Goal: Information Seeking & Learning: Learn about a topic

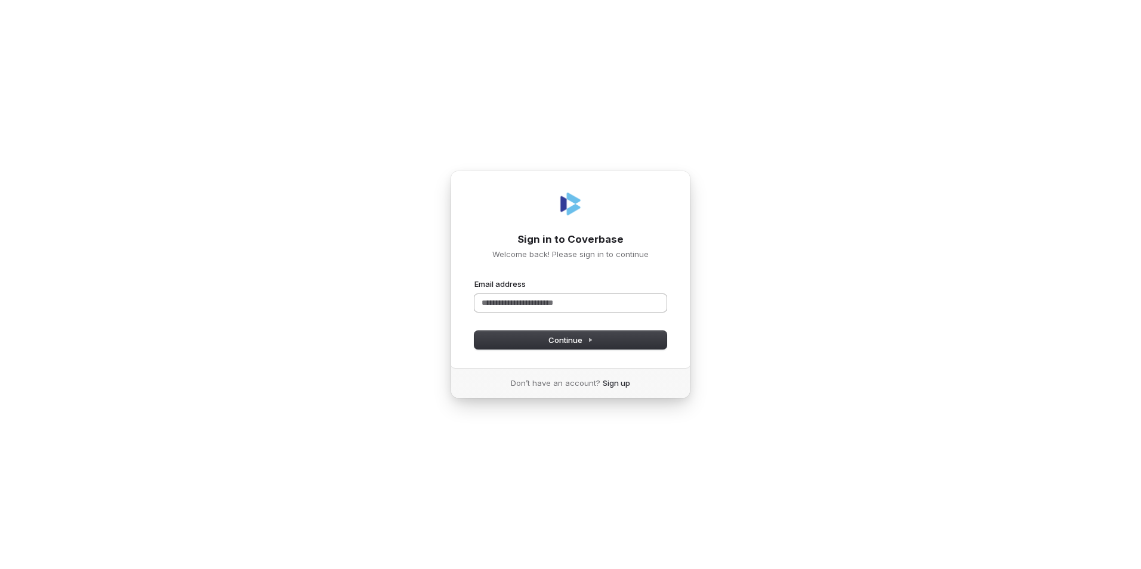
click at [589, 299] on input "Email address" at bounding box center [570, 303] width 192 height 18
click at [566, 342] on span "Continue" at bounding box center [570, 340] width 45 height 11
type input "**********"
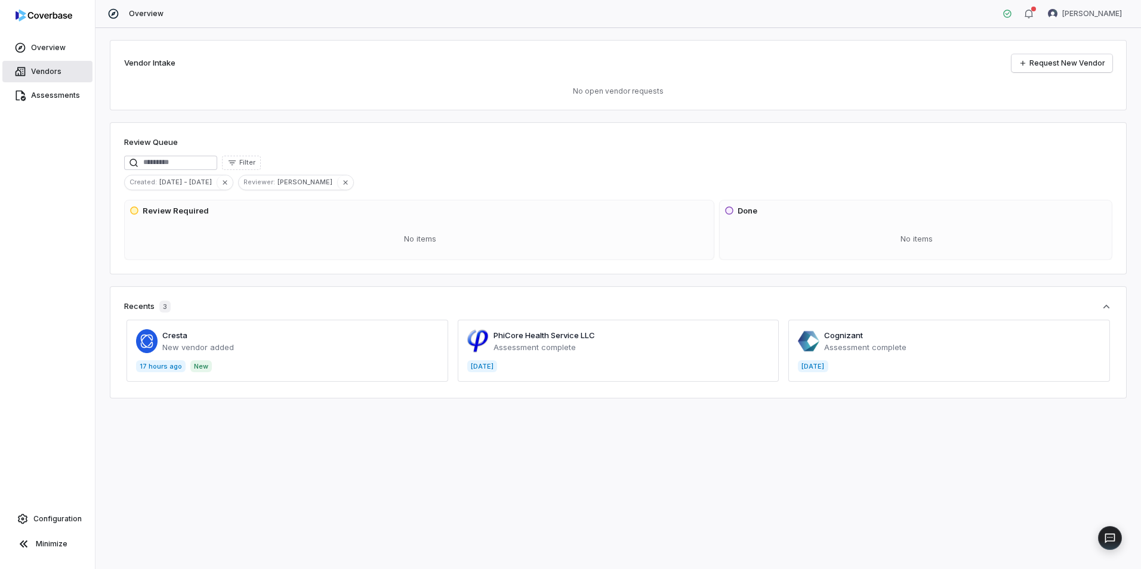
click at [33, 73] on span "Vendors" at bounding box center [46, 72] width 30 height 10
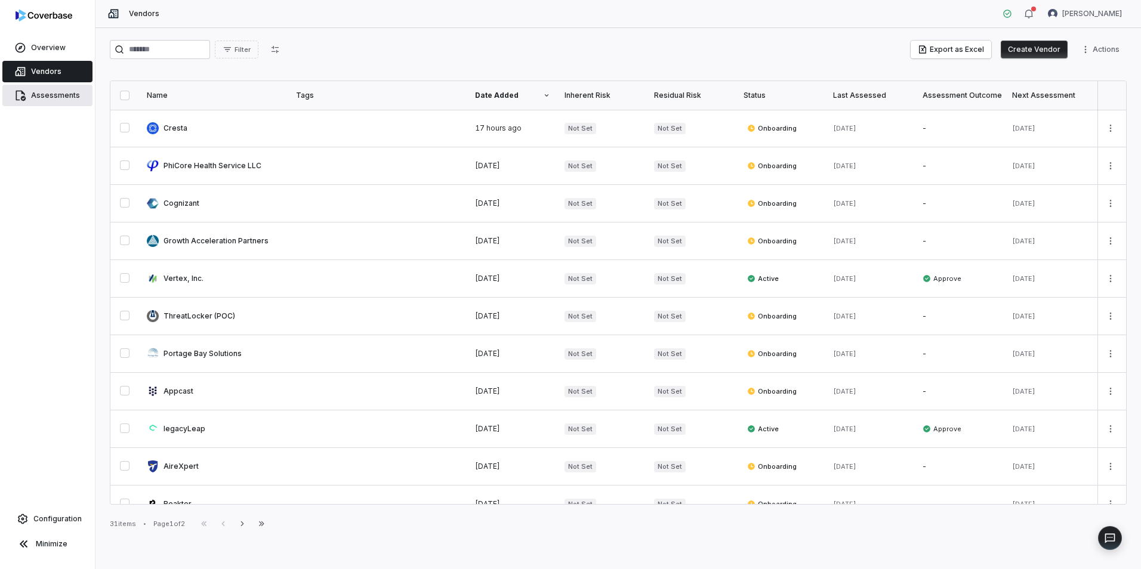
click at [61, 98] on span "Assessments" at bounding box center [55, 96] width 49 height 10
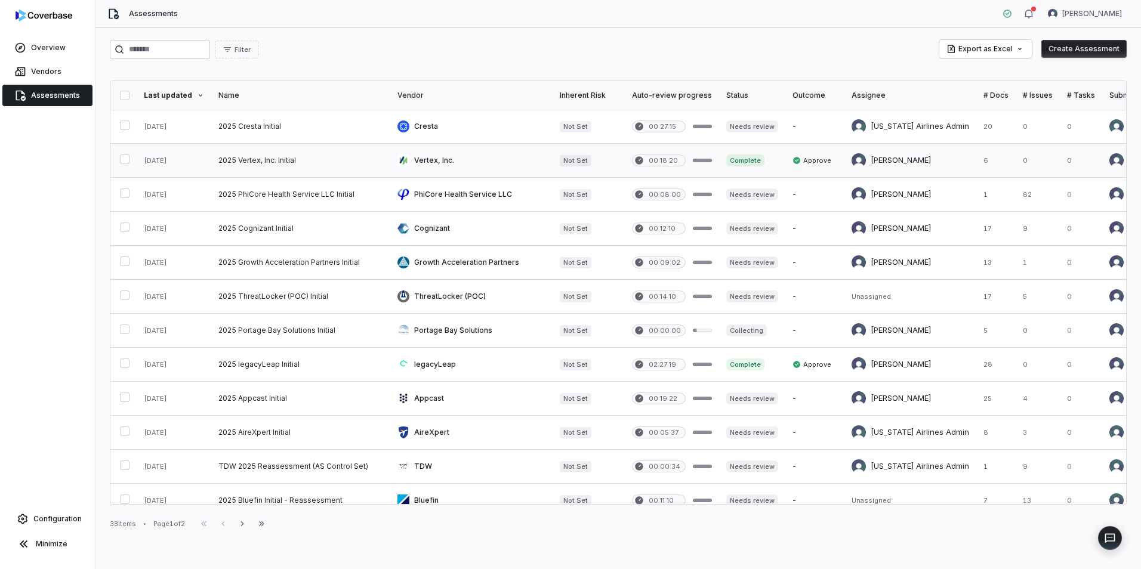
click at [298, 161] on link at bounding box center [300, 160] width 179 height 33
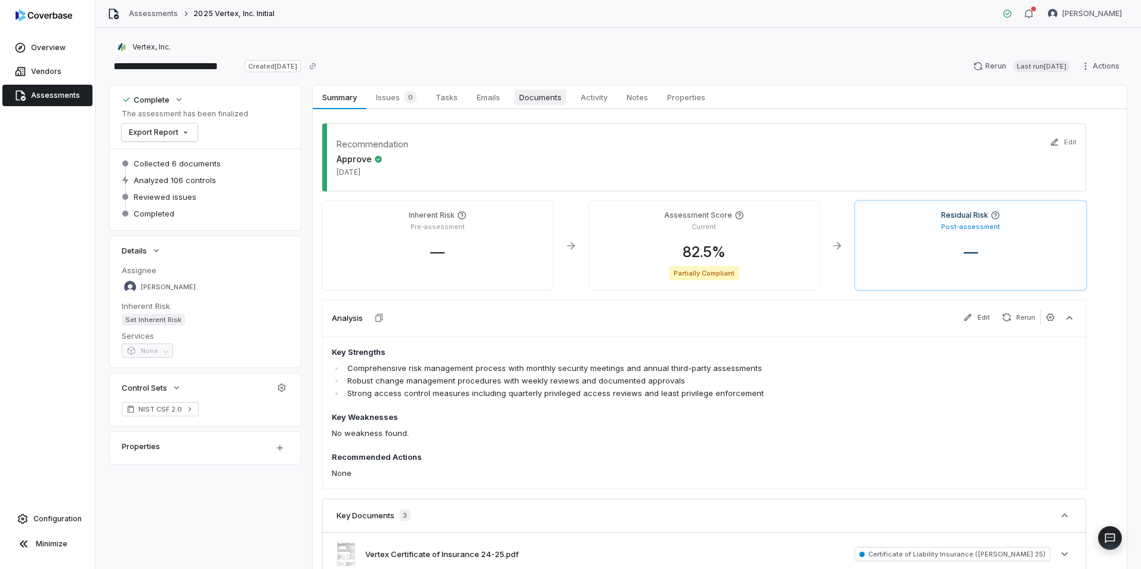
click at [556, 96] on span "Documents" at bounding box center [540, 97] width 52 height 16
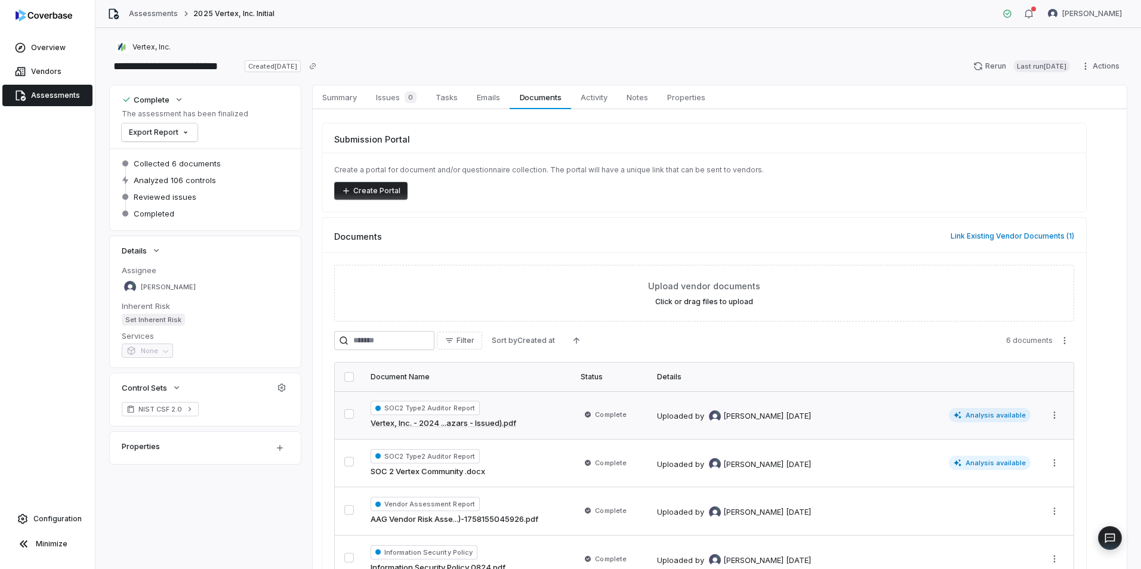
scroll to position [60, 0]
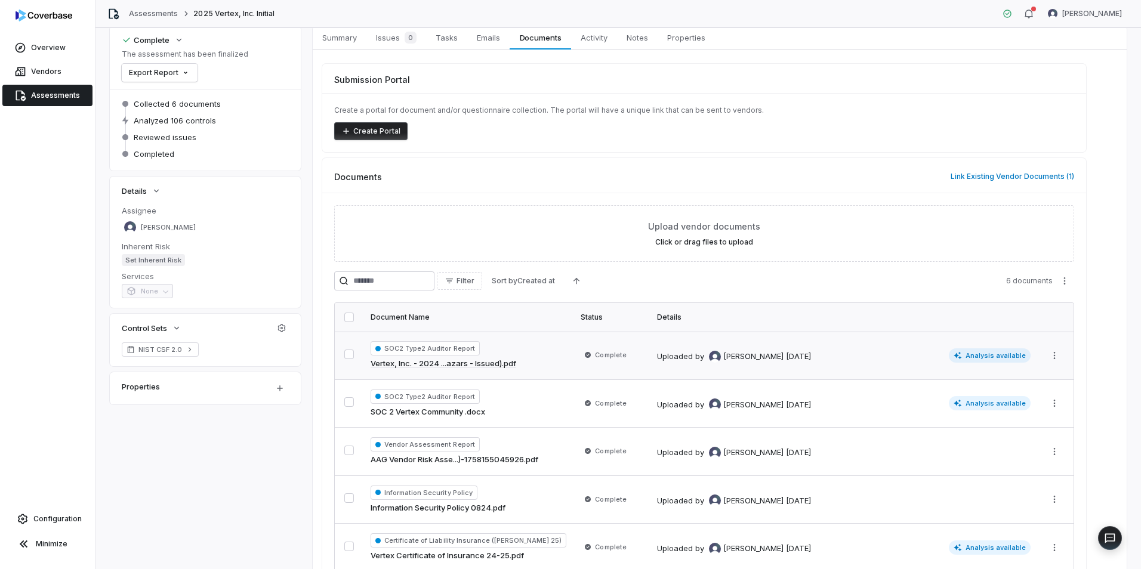
click at [475, 365] on link "Vertex, Inc. - 2024 ...azars - Issued).pdf" at bounding box center [444, 364] width 146 height 12
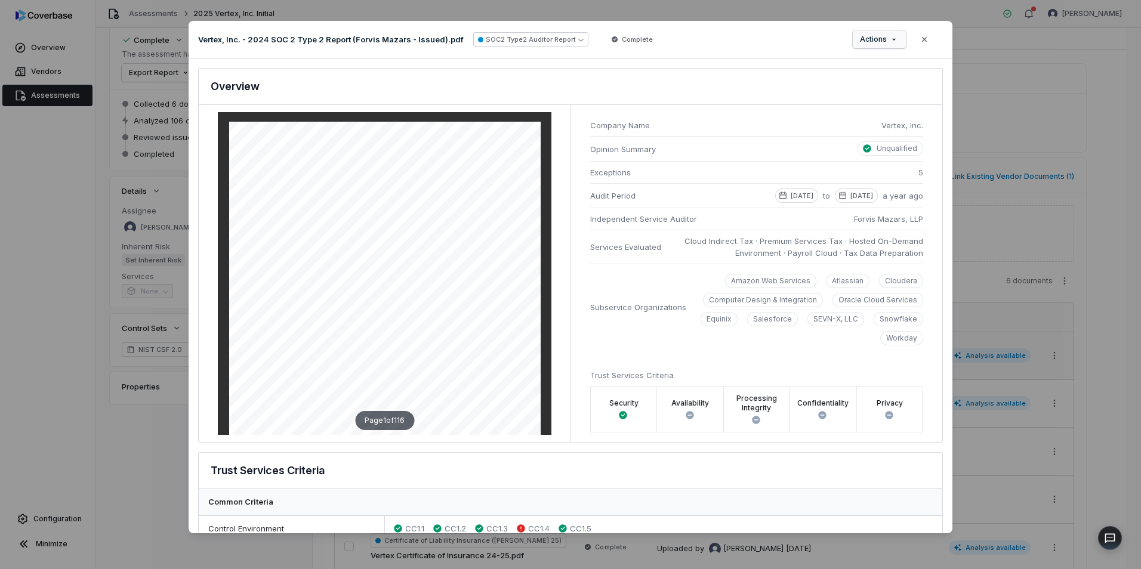
click at [895, 36] on div "Document Preview Vertex, Inc. - 2024 SOC 2 Type 2 Report (Forvis Mazars - Issue…" at bounding box center [570, 285] width 1141 height 566
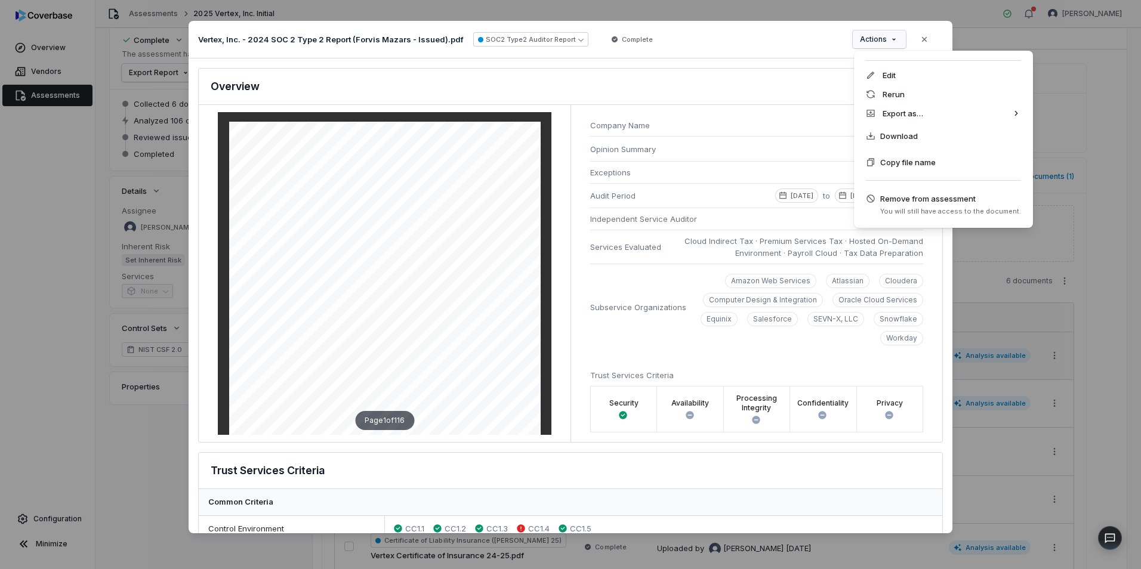
click at [794, 107] on div "Document Preview Vertex, Inc. - 2024 SOC 2 Type 2 Report (Forvis Mazars - Issue…" at bounding box center [570, 285] width 1141 height 566
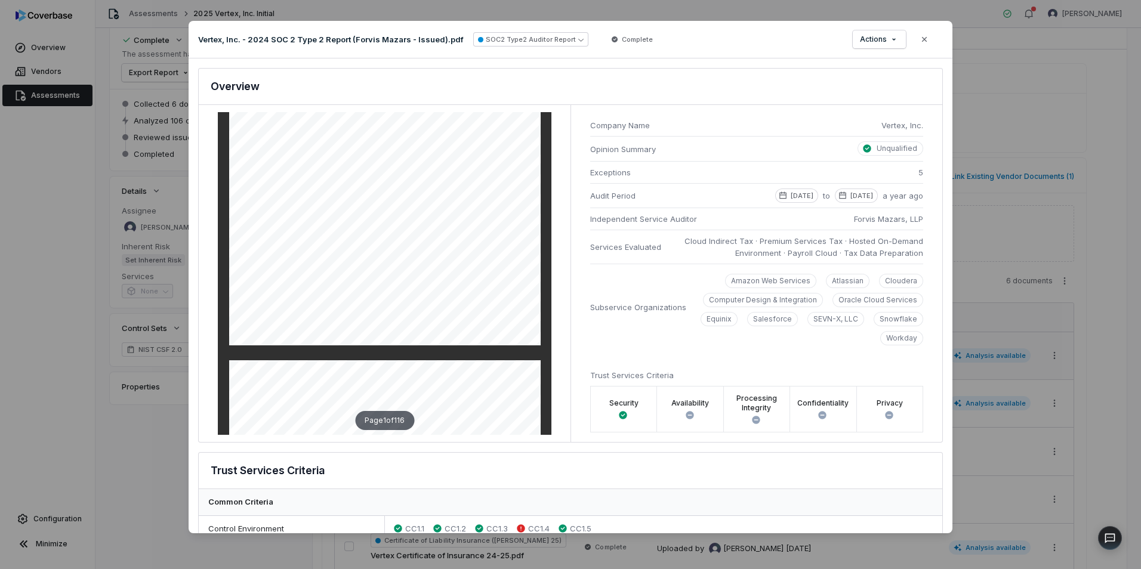
click at [928, 388] on div "Company Name Vertex, Inc. Opinion Summary Unqualified Exceptions 5 Audit Period…" at bounding box center [756, 273] width 372 height 337
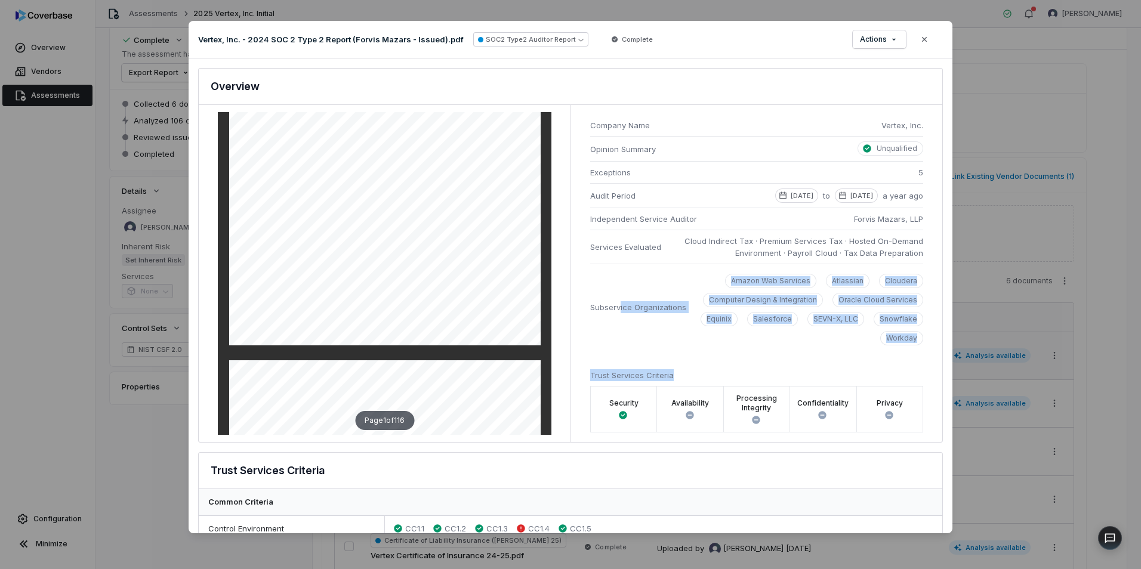
drag, startPoint x: 919, startPoint y: 353, endPoint x: 618, endPoint y: 290, distance: 307.3
click at [618, 290] on div "Company Name Vertex, Inc. Opinion Summary Unqualified Exceptions 5 Audit Period…" at bounding box center [756, 273] width 372 height 337
drag, startPoint x: 618, startPoint y: 290, endPoint x: 617, endPoint y: 280, distance: 10.2
click at [617, 280] on li "Subservice Organizations Amazon Web Services Atlassian Cloudera Computer Design…" at bounding box center [756, 307] width 333 height 87
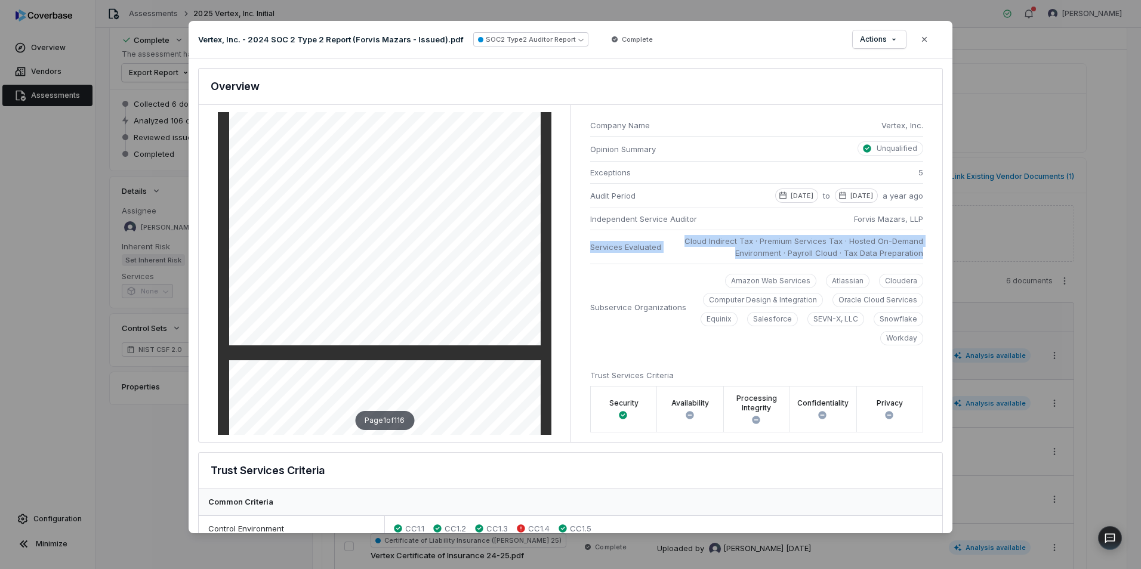
drag, startPoint x: 917, startPoint y: 254, endPoint x: 579, endPoint y: 240, distance: 338.6
click at [579, 240] on div "Company Name Vertex, Inc. Opinion Summary Unqualified Exceptions 5 Audit Period…" at bounding box center [756, 273] width 372 height 337
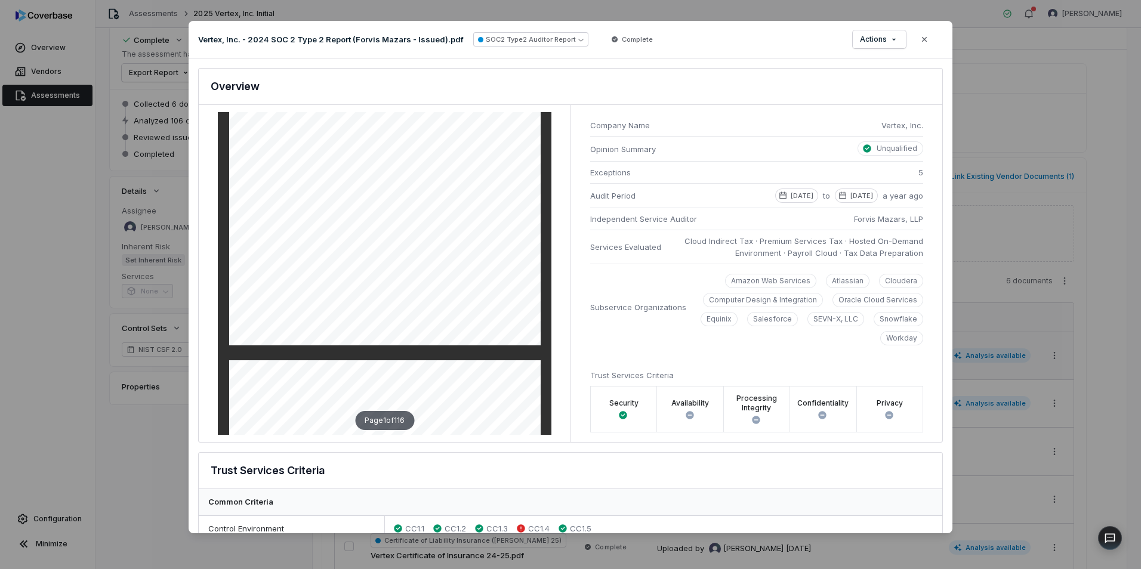
click at [815, 318] on p "SEVN-X, LLC" at bounding box center [835, 319] width 45 height 10
drag, startPoint x: 924, startPoint y: 347, endPoint x: 720, endPoint y: 304, distance: 208.5
click at [720, 304] on div "Company Name Vertex, Inc. Opinion Summary Unqualified Exceptions 5 Audit Period…" at bounding box center [756, 273] width 372 height 337
drag, startPoint x: 720, startPoint y: 304, endPoint x: 755, endPoint y: 358, distance: 64.7
click at [755, 358] on div "Company Name Vertex, Inc. Opinion Summary Unqualified Exceptions 5 Audit Period…" at bounding box center [756, 273] width 372 height 337
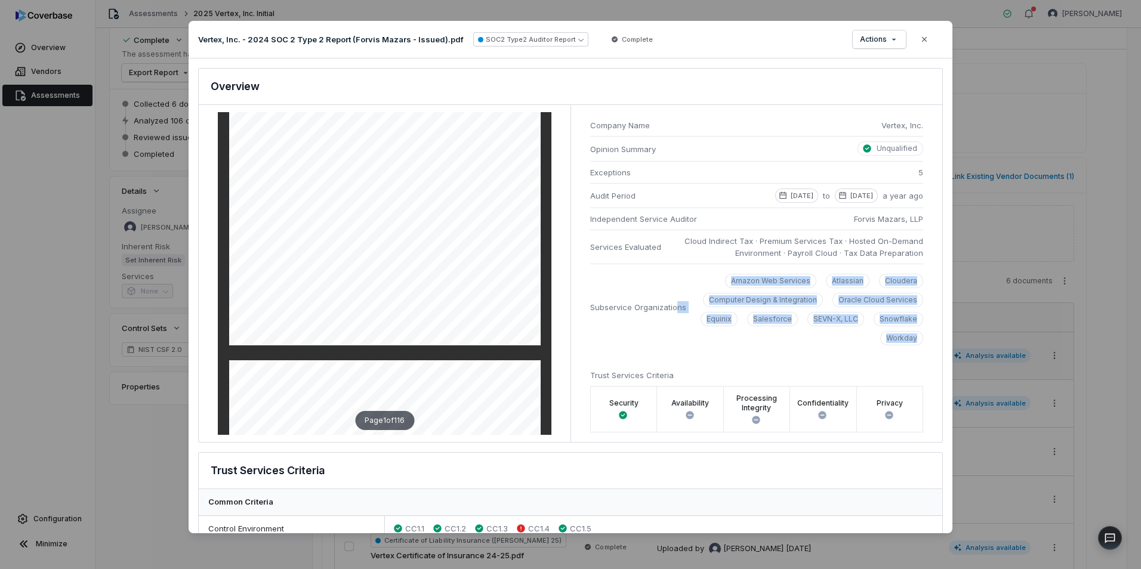
drag, startPoint x: 922, startPoint y: 348, endPoint x: 673, endPoint y: 285, distance: 256.7
click at [673, 285] on div "Company Name Vertex, Inc. Opinion Summary Unqualified Exceptions 5 Audit Period…" at bounding box center [756, 273] width 372 height 337
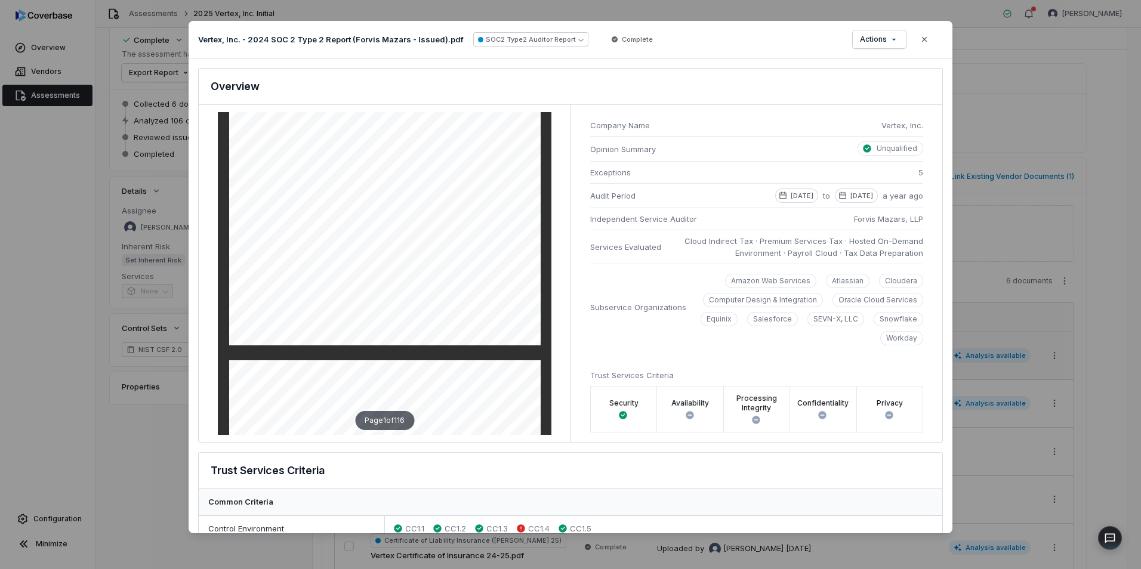
drag, startPoint x: 673, startPoint y: 285, endPoint x: 608, endPoint y: 285, distance: 65.0
click at [608, 285] on li "Subservice Organizations Amazon Web Services Atlassian Cloudera Computer Design…" at bounding box center [756, 307] width 333 height 87
click at [880, 334] on span "Workday" at bounding box center [901, 338] width 43 height 14
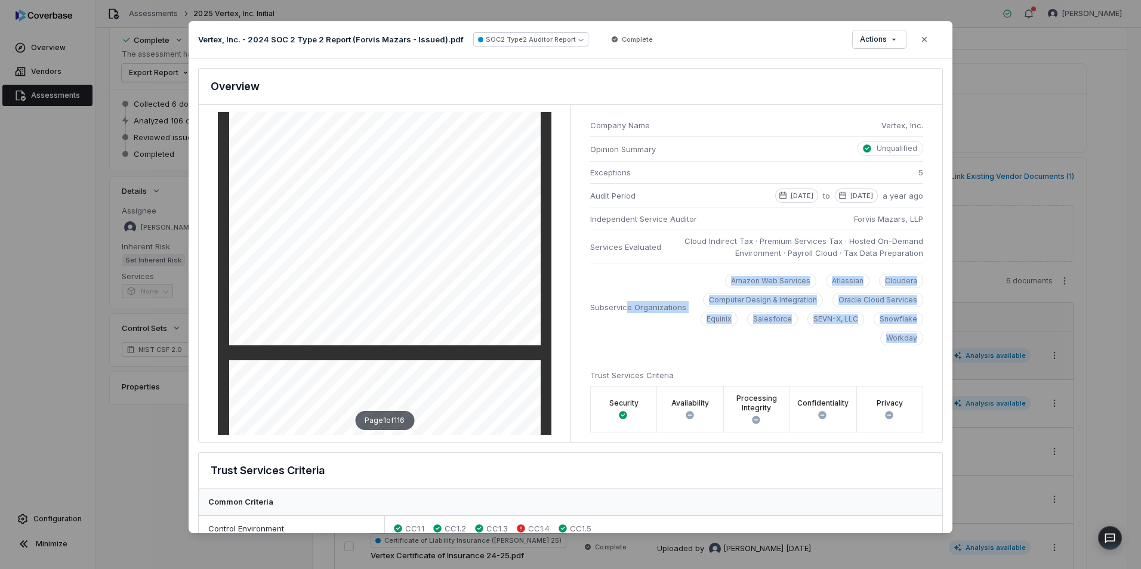
drag, startPoint x: 916, startPoint y: 344, endPoint x: 623, endPoint y: 281, distance: 299.6
click at [623, 281] on div "Company Name Vertex, Inc. Opinion Summary Unqualified Exceptions 5 Audit Period…" at bounding box center [756, 273] width 372 height 337
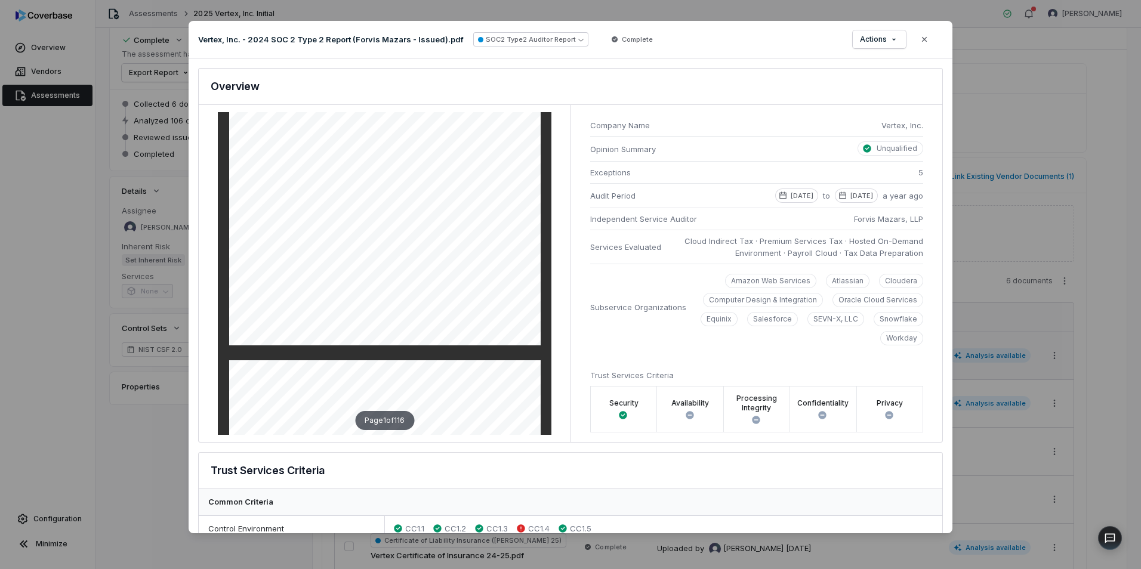
drag, startPoint x: 623, startPoint y: 281, endPoint x: 663, endPoint y: 360, distance: 88.9
click at [663, 360] on div "Company Name Vertex, Inc. Opinion Summary Unqualified Exceptions 5 Audit Period…" at bounding box center [756, 273] width 372 height 337
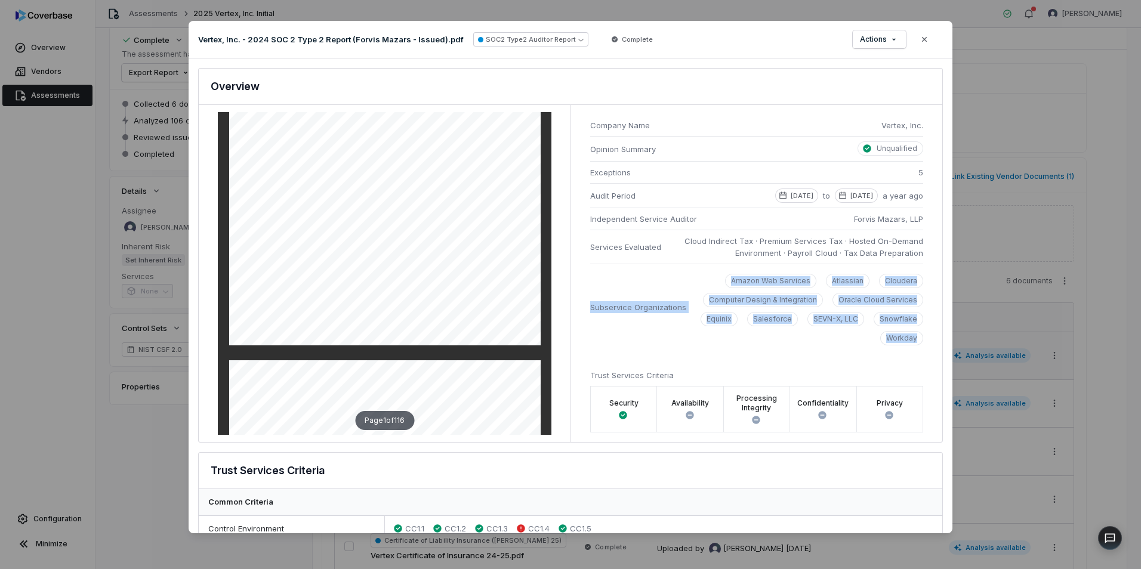
drag, startPoint x: 919, startPoint y: 343, endPoint x: 586, endPoint y: 282, distance: 339.1
click at [586, 282] on div "Company Name Vertex, Inc. Opinion Summary Unqualified Exceptions 5 Audit Period…" at bounding box center [756, 273] width 372 height 337
drag, startPoint x: 586, startPoint y: 282, endPoint x: 640, endPoint y: 287, distance: 54.6
click at [640, 287] on li "Subservice Organizations Amazon Web Services Atlassian Cloudera Computer Design…" at bounding box center [756, 307] width 333 height 87
drag, startPoint x: 919, startPoint y: 344, endPoint x: 595, endPoint y: 277, distance: 330.2
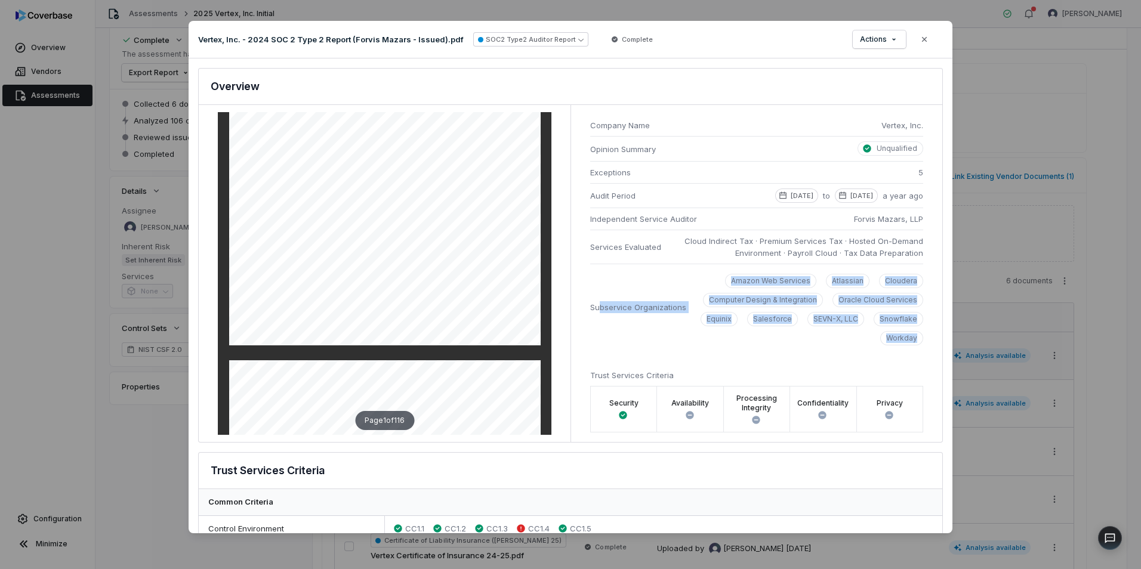
click at [595, 277] on div "Company Name Vertex, Inc. Opinion Summary Unqualified Exceptions 5 Audit Period…" at bounding box center [756, 273] width 372 height 337
drag, startPoint x: 595, startPoint y: 277, endPoint x: 663, endPoint y: 290, distance: 69.3
click at [663, 290] on li "Subservice Organizations Amazon Web Services Atlassian Cloudera Computer Design…" at bounding box center [756, 307] width 333 height 87
drag, startPoint x: 927, startPoint y: 347, endPoint x: 584, endPoint y: 272, distance: 350.5
click at [584, 272] on div "Company Name Vertex, Inc. Opinion Summary Unqualified Exceptions 5 Audit Period…" at bounding box center [756, 273] width 372 height 337
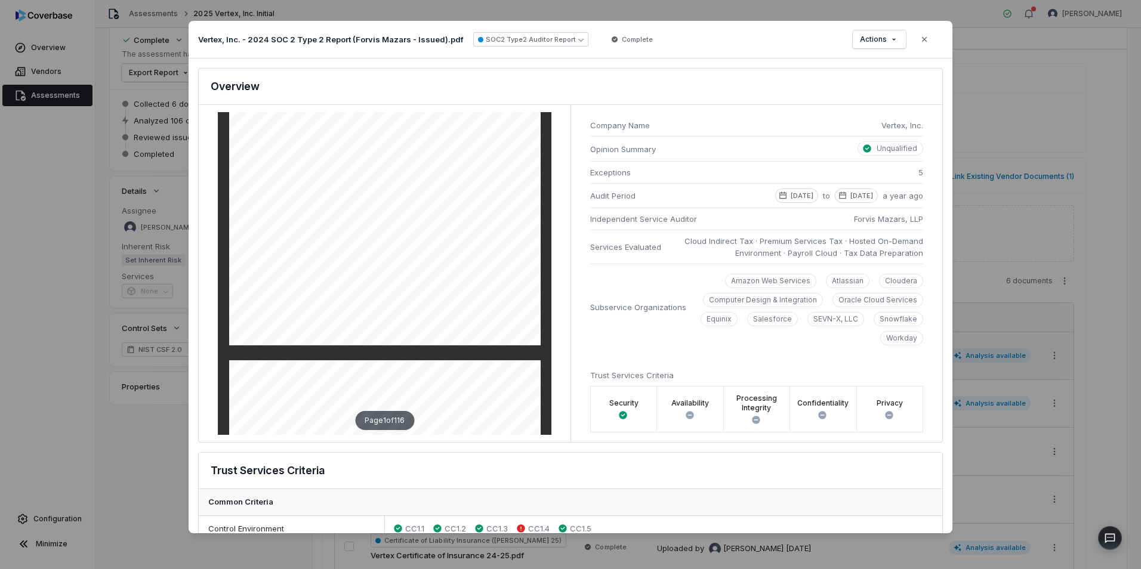
click at [916, 357] on div "Company Name Vertex, Inc. Opinion Summary Unqualified Exceptions 5 Audit Period…" at bounding box center [756, 273] width 372 height 337
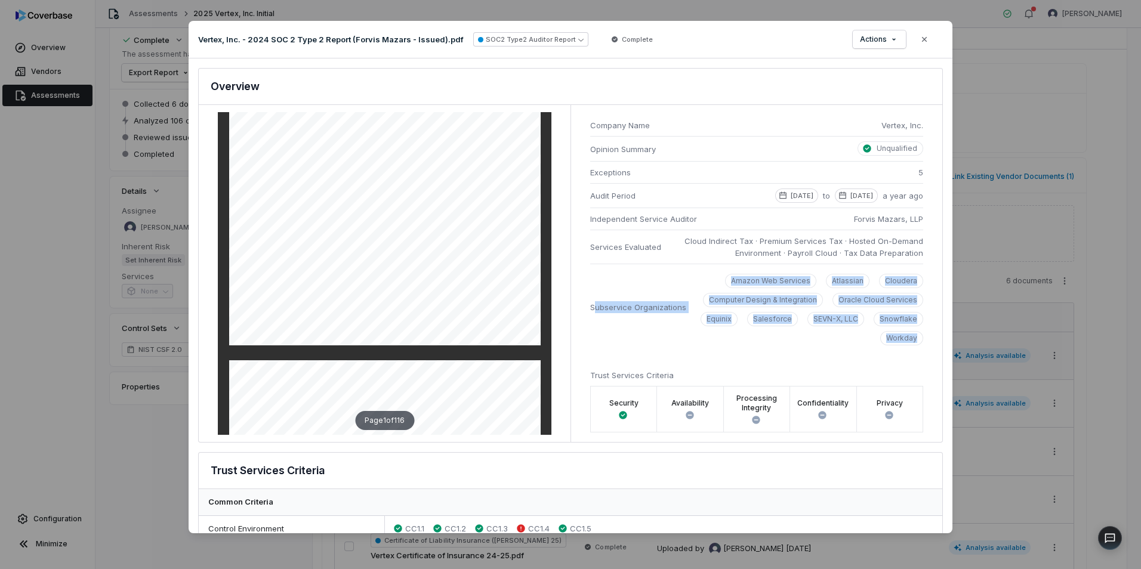
drag, startPoint x: 922, startPoint y: 347, endPoint x: 591, endPoint y: 281, distance: 337.6
click at [591, 281] on div "Company Name Vertex, Inc. Opinion Summary Unqualified Exceptions 5 Audit Period…" at bounding box center [756, 273] width 372 height 337
click at [909, 350] on li "Subservice Organizations Amazon Web Services Atlassian Cloudera Computer Design…" at bounding box center [756, 307] width 333 height 87
drag, startPoint x: 921, startPoint y: 345, endPoint x: 583, endPoint y: 288, distance: 342.6
click at [583, 288] on div "Company Name Vertex, Inc. Opinion Summary Unqualified Exceptions 5 Audit Period…" at bounding box center [756, 273] width 372 height 337
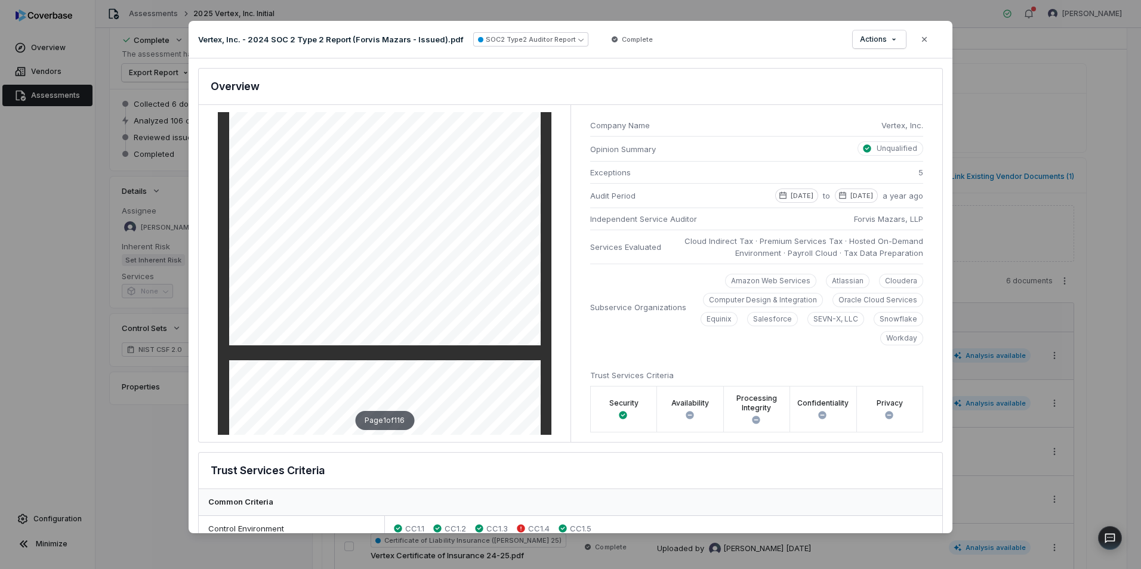
click at [838, 356] on div "Company Name Vertex, Inc. Opinion Summary Unqualified Exceptions 5 Audit Period…" at bounding box center [756, 273] width 372 height 337
drag, startPoint x: 937, startPoint y: 344, endPoint x: 930, endPoint y: 343, distance: 7.2
click at [930, 343] on div "SOC2 Type 2 Analysis Document: Vertex, Inc. - 2024 SOC 2 Type 2 Report (Forvis …" at bounding box center [571, 295] width 764 height 475
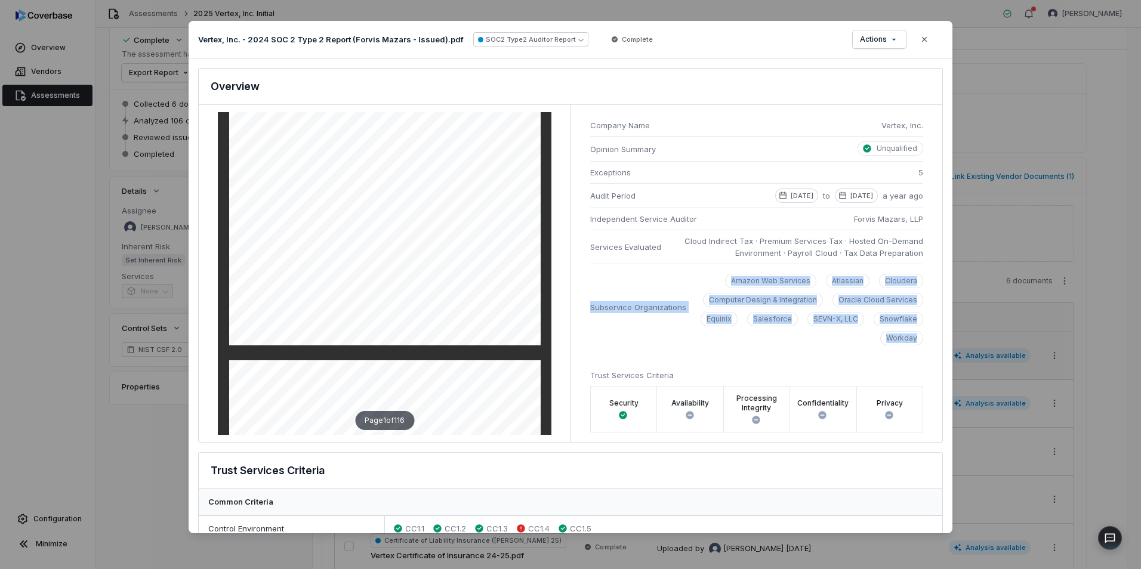
drag, startPoint x: 930, startPoint y: 343, endPoint x: 581, endPoint y: 268, distance: 357.5
click at [581, 268] on div "Company Name Vertex, Inc. Opinion Summary Unqualified Exceptions 5 Audit Period…" at bounding box center [756, 273] width 372 height 337
drag, startPoint x: 581, startPoint y: 268, endPoint x: 743, endPoint y: 331, distance: 174.0
click at [736, 331] on div "Amazon Web Services Atlassian Cloudera Computer Design & Integration Oracle Clo…" at bounding box center [809, 310] width 227 height 72
drag, startPoint x: 917, startPoint y: 353, endPoint x: 584, endPoint y: 276, distance: 341.6
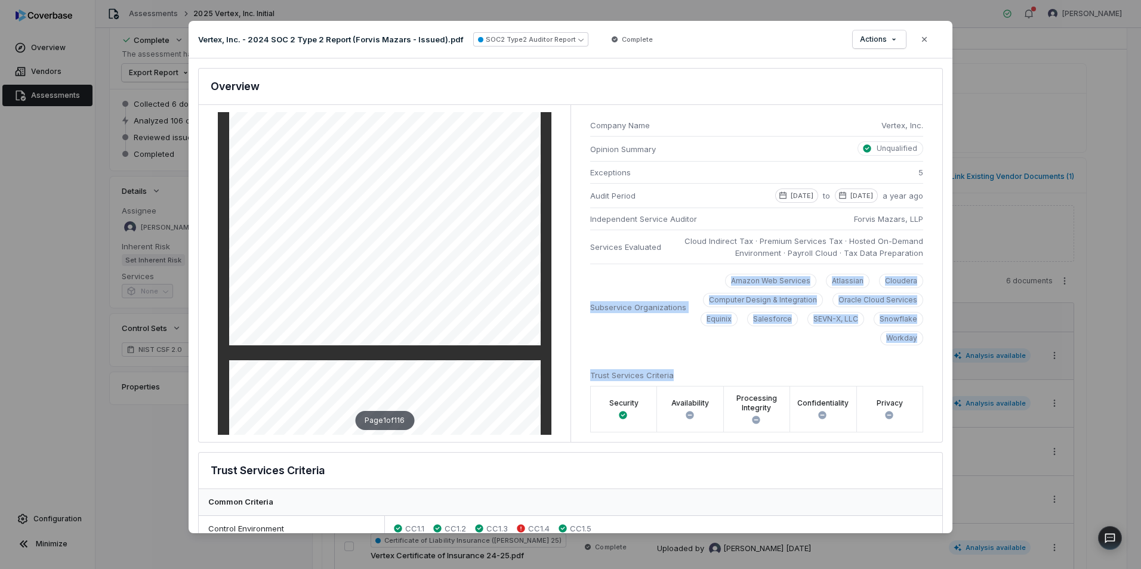
click at [584, 276] on div "Company Name Vertex, Inc. Opinion Summary Unqualified Exceptions 5 Audit Period…" at bounding box center [756, 273] width 372 height 337
drag, startPoint x: 584, startPoint y: 276, endPoint x: 686, endPoint y: 345, distance: 122.8
click at [686, 345] on li "Subservice Organizations Amazon Web Services Atlassian Cloudera Computer Design…" at bounding box center [756, 307] width 333 height 87
drag, startPoint x: 922, startPoint y: 344, endPoint x: 579, endPoint y: 279, distance: 349.1
click at [579, 279] on div "Company Name Vertex, Inc. Opinion Summary Unqualified Exceptions 5 Audit Period…" at bounding box center [756, 273] width 372 height 337
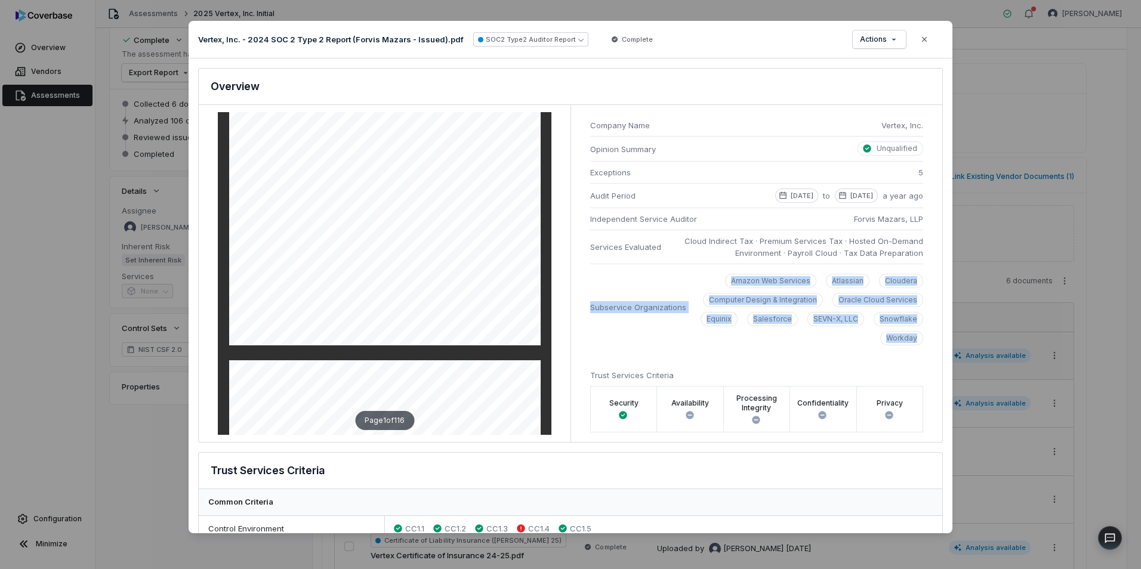
drag, startPoint x: 579, startPoint y: 279, endPoint x: 599, endPoint y: 281, distance: 20.4
click at [597, 281] on li "Subservice Organizations Amazon Web Services Atlassian Cloudera Computer Design…" at bounding box center [756, 307] width 333 height 87
drag, startPoint x: 916, startPoint y: 347, endPoint x: 586, endPoint y: 282, distance: 336.4
click at [586, 282] on div "Company Name Vertex, Inc. Opinion Summary Unqualified Exceptions 5 Audit Period…" at bounding box center [756, 273] width 372 height 337
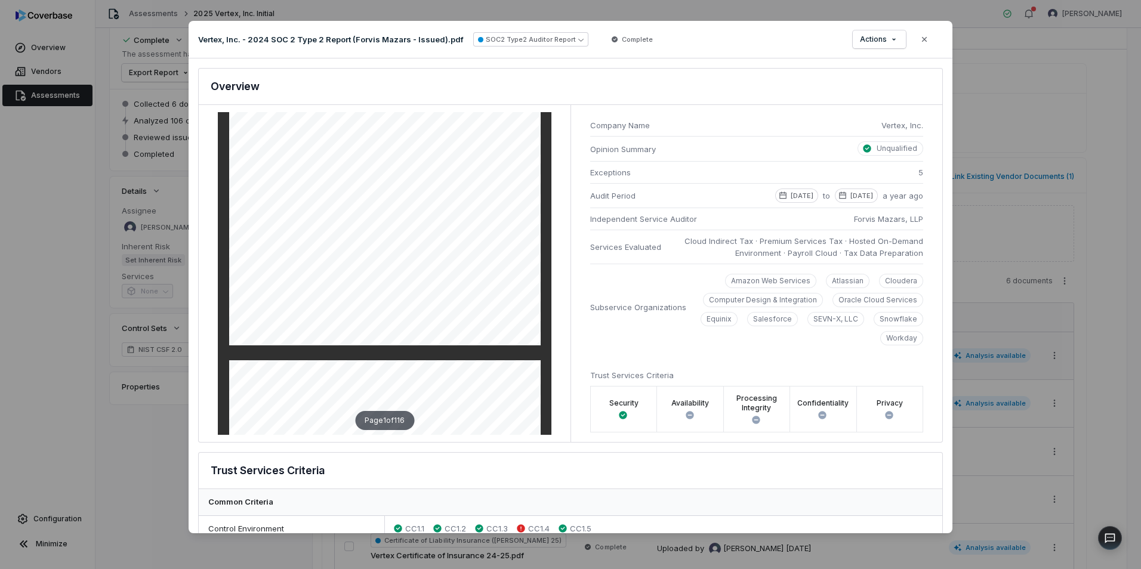
click at [819, 361] on div "Company Name Vertex, Inc. Opinion Summary Unqualified Exceptions 5 Audit Period…" at bounding box center [756, 273] width 372 height 337
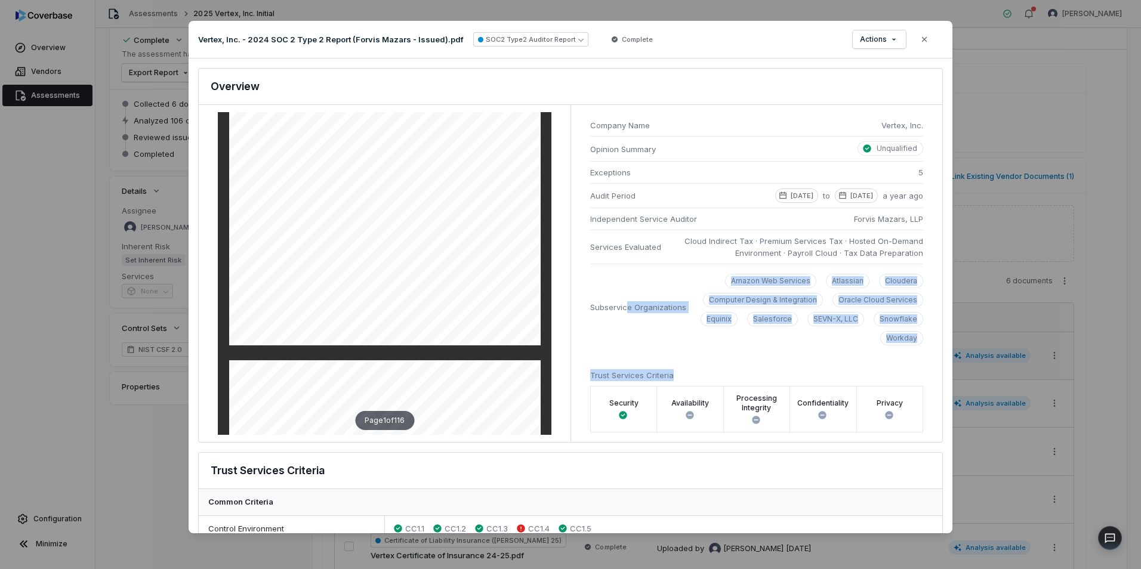
drag, startPoint x: 923, startPoint y: 356, endPoint x: 623, endPoint y: 280, distance: 309.5
click at [623, 280] on div "Company Name Vertex, Inc. Opinion Summary Unqualified Exceptions 5 Audit Period…" at bounding box center [756, 273] width 372 height 337
drag, startPoint x: 623, startPoint y: 280, endPoint x: 723, endPoint y: 353, distance: 123.0
click at [723, 353] on div "Company Name Vertex, Inc. Opinion Summary Unqualified Exceptions 5 Audit Period…" at bounding box center [756, 273] width 372 height 337
drag, startPoint x: 920, startPoint y: 347, endPoint x: 586, endPoint y: 280, distance: 340.7
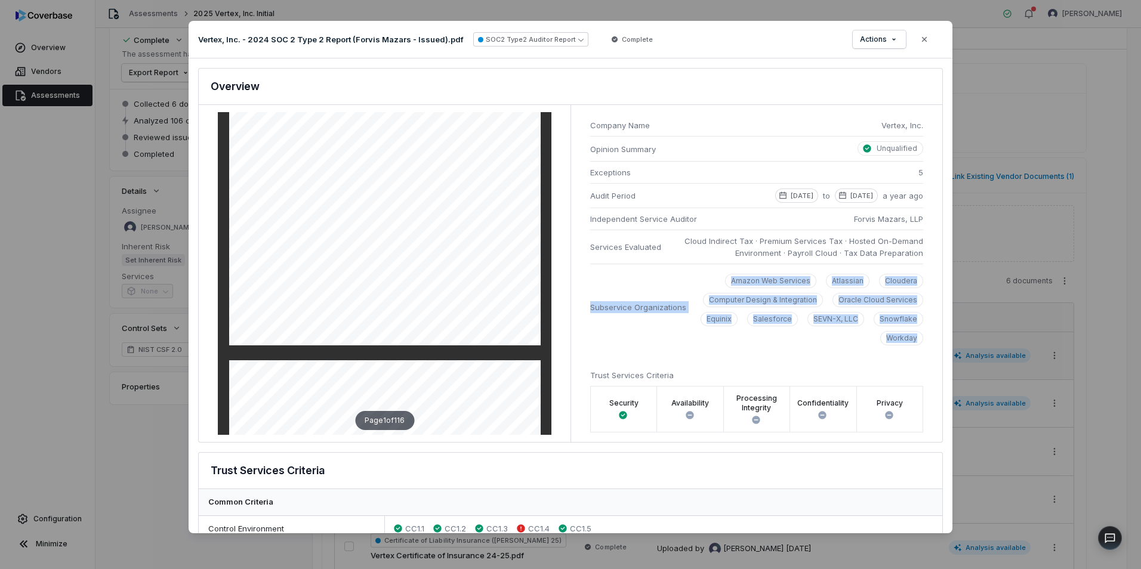
click at [586, 280] on div "Company Name Vertex, Inc. Opinion Summary Unqualified Exceptions 5 Audit Period…" at bounding box center [756, 273] width 372 height 337
drag, startPoint x: 586, startPoint y: 280, endPoint x: 694, endPoint y: 345, distance: 126.4
click at [696, 345] on div "Amazon Web Services Atlassian Cloudera Computer Design & Integration Oracle Clo…" at bounding box center [809, 310] width 227 height 72
drag, startPoint x: 917, startPoint y: 348, endPoint x: 626, endPoint y: 295, distance: 296.0
click at [626, 295] on div "Company Name Vertex, Inc. Opinion Summary Unqualified Exceptions 5 Audit Period…" at bounding box center [756, 273] width 372 height 337
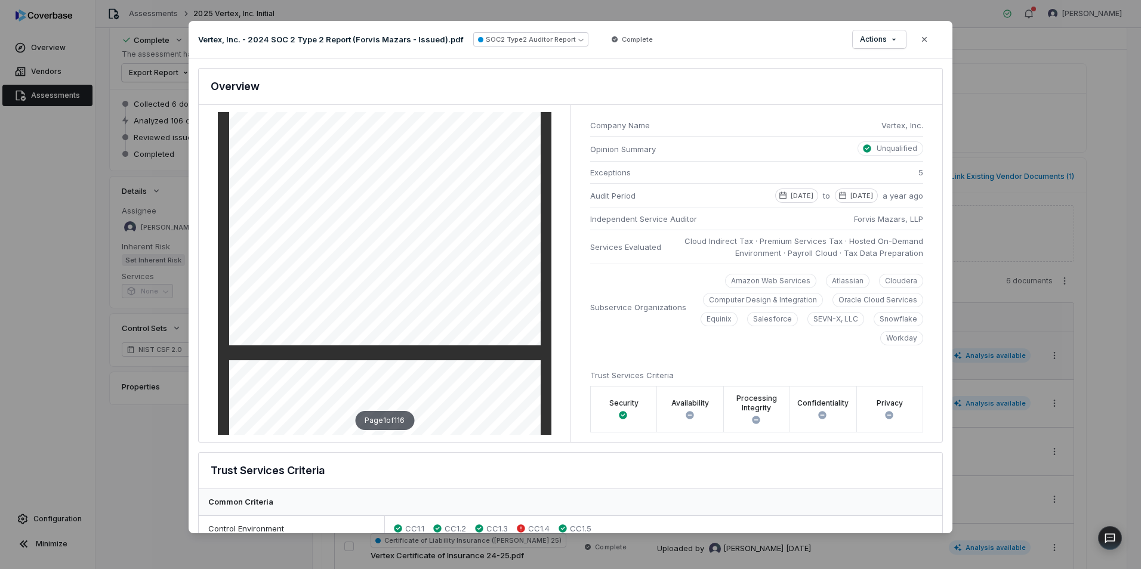
click at [900, 355] on div "Company Name Vertex, Inc. Opinion Summary Unqualified Exceptions 5 Audit Period…" at bounding box center [756, 273] width 372 height 337
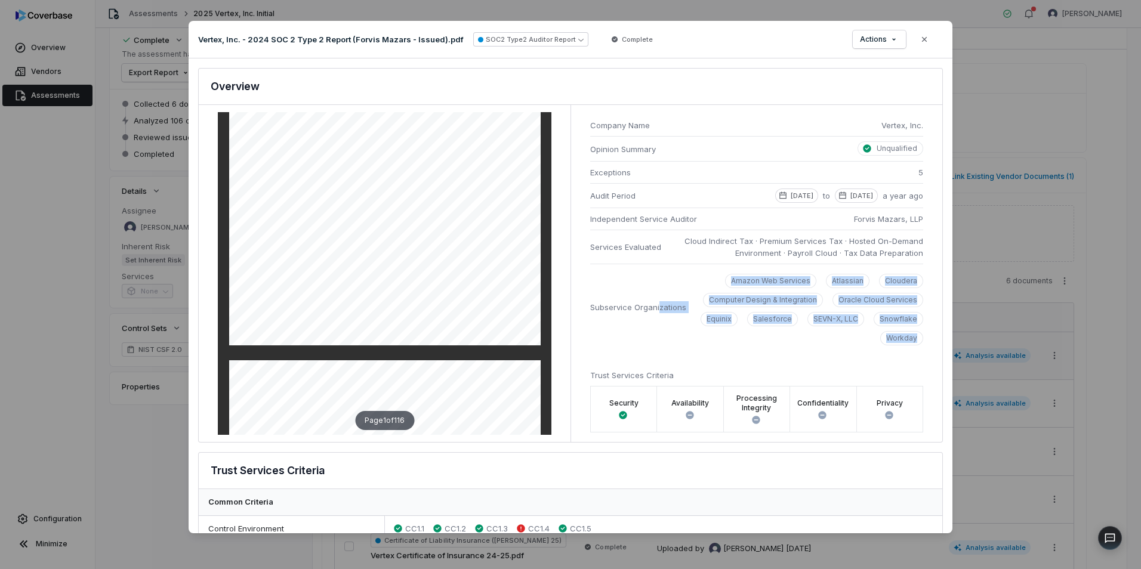
drag, startPoint x: 916, startPoint y: 345, endPoint x: 654, endPoint y: 274, distance: 271.8
click at [654, 274] on li "Subservice Organizations Amazon Web Services Atlassian Cloudera Computer Design…" at bounding box center [756, 307] width 333 height 87
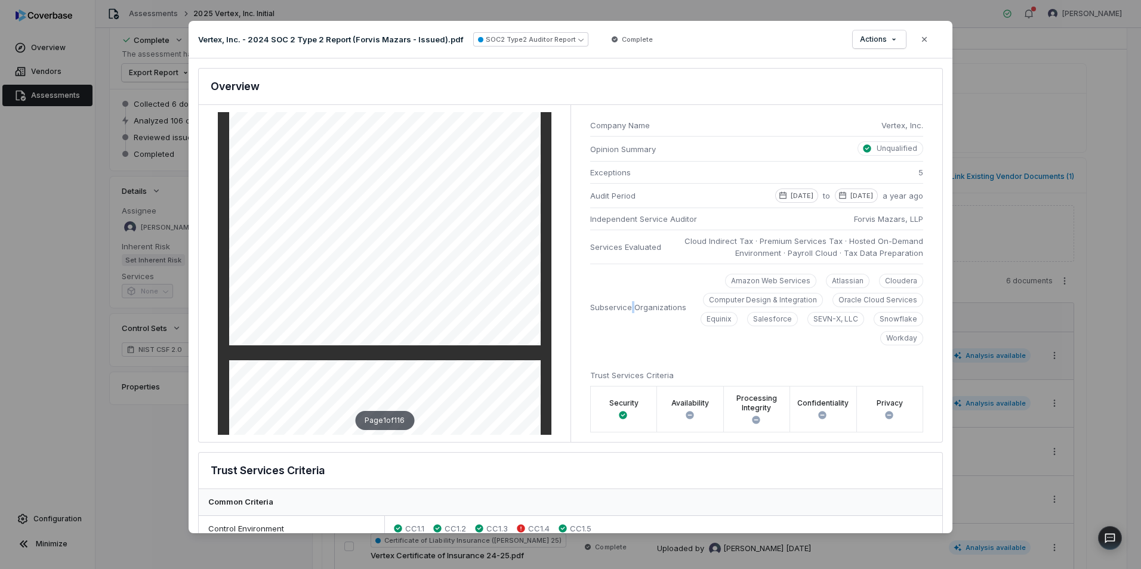
drag, startPoint x: 654, startPoint y: 274, endPoint x: 629, endPoint y: 281, distance: 25.9
click at [629, 281] on li "Subservice Organizations Amazon Web Services Atlassian Cloudera Computer Design…" at bounding box center [756, 307] width 333 height 87
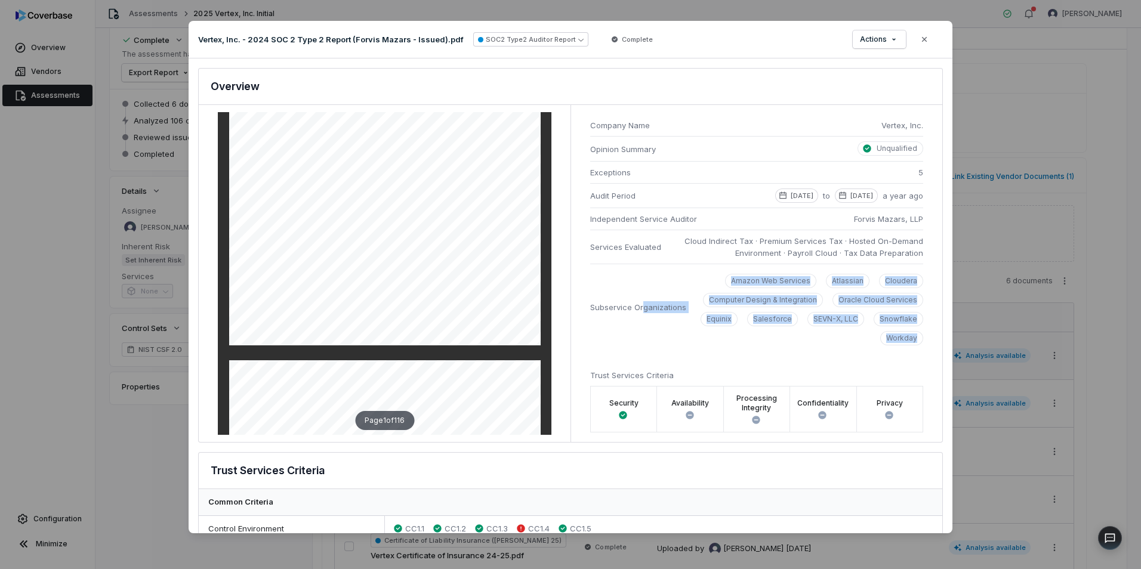
drag, startPoint x: 927, startPoint y: 348, endPoint x: 634, endPoint y: 295, distance: 297.8
click at [634, 295] on div "Company Name Vertex, Inc. Opinion Summary Unqualified Exceptions 5 Audit Period…" at bounding box center [756, 273] width 372 height 337
click at [661, 350] on li "Subservice Organizations Amazon Web Services Atlassian Cloudera Computer Design…" at bounding box center [756, 307] width 333 height 87
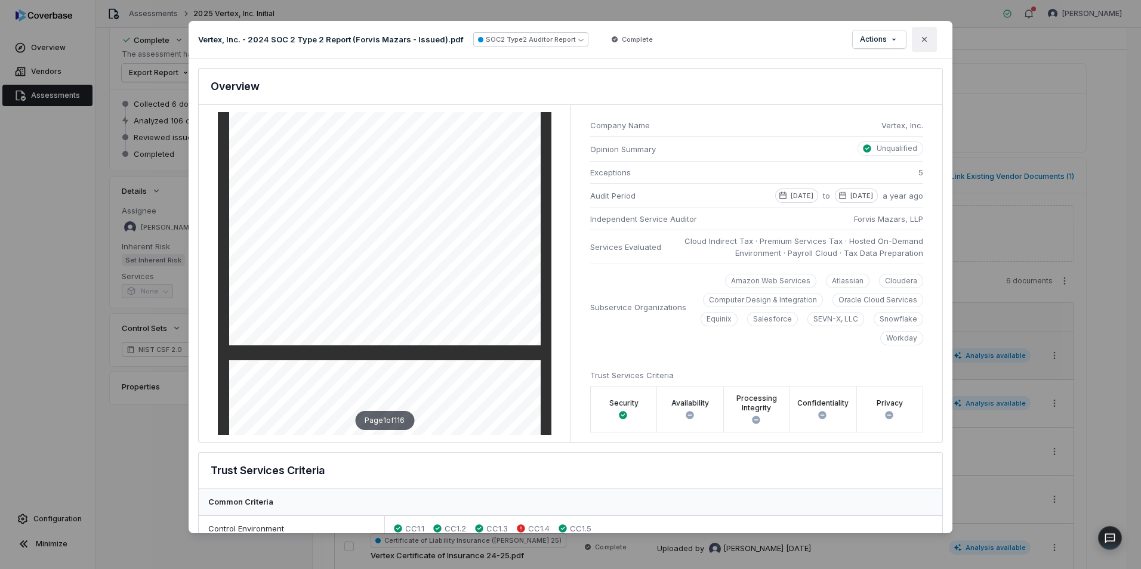
click at [922, 35] on icon "button" at bounding box center [924, 40] width 10 height 10
